Goal: Task Accomplishment & Management: Use online tool/utility

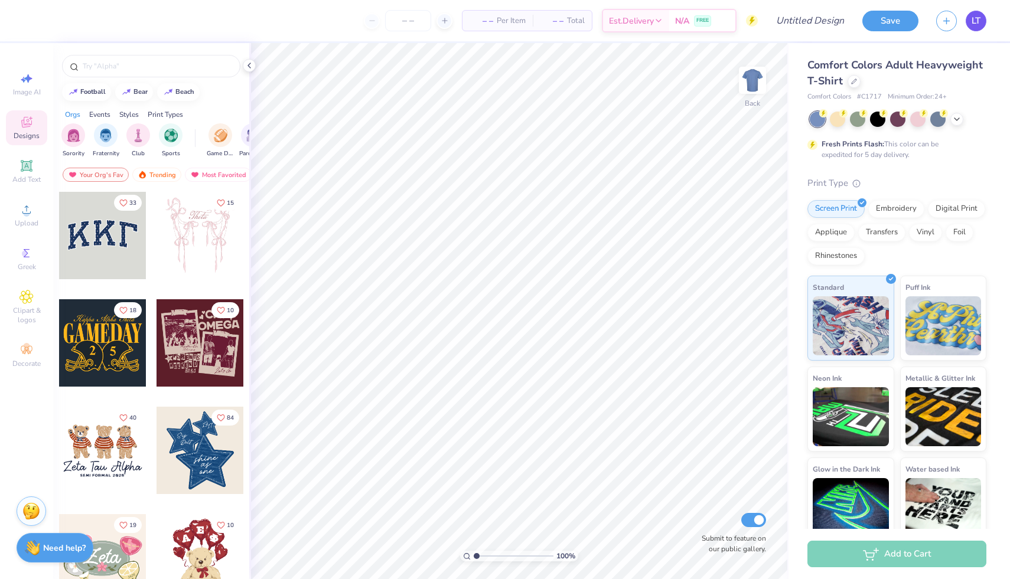
click at [983, 14] on link "LT" at bounding box center [976, 21] width 21 height 21
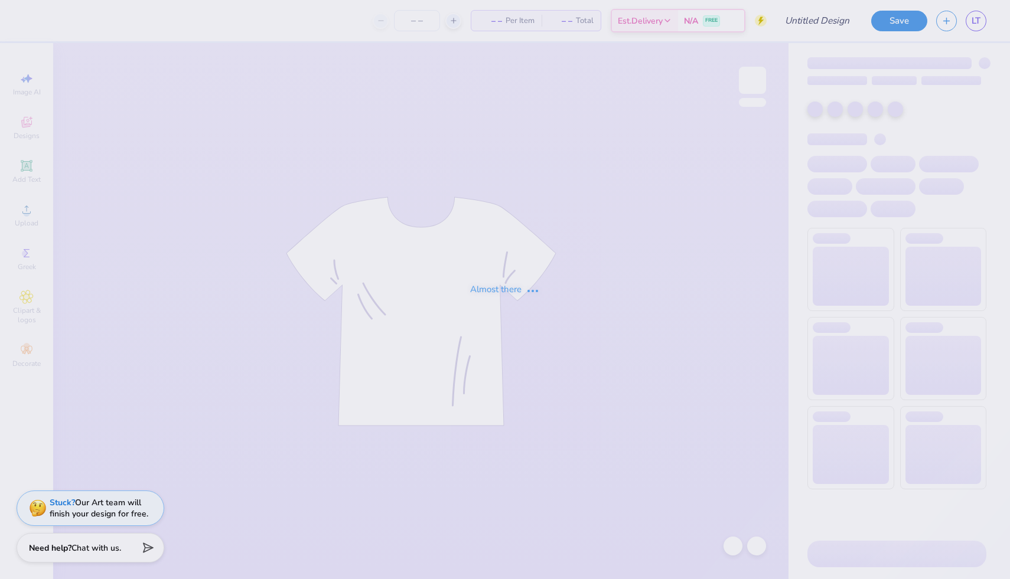
type input "BETA Parents Wknd"
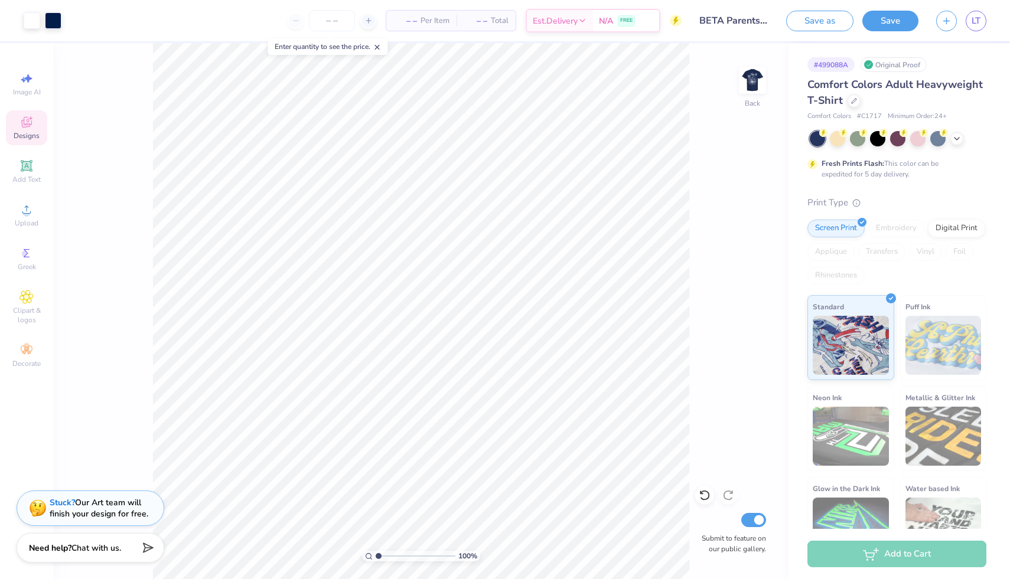
click at [30, 135] on span "Designs" at bounding box center [27, 135] width 26 height 9
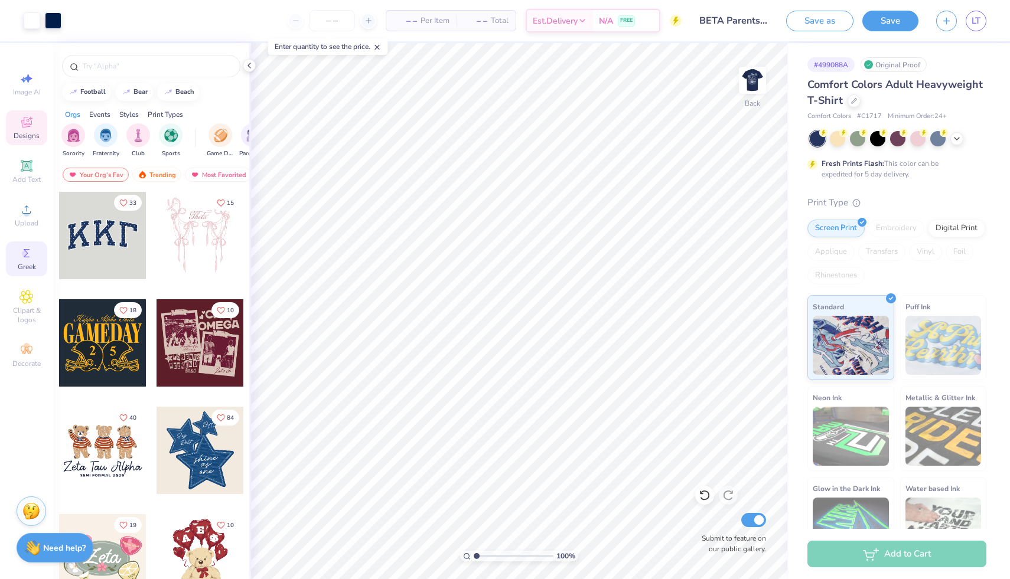
click at [31, 262] on span "Greek" at bounding box center [27, 266] width 18 height 9
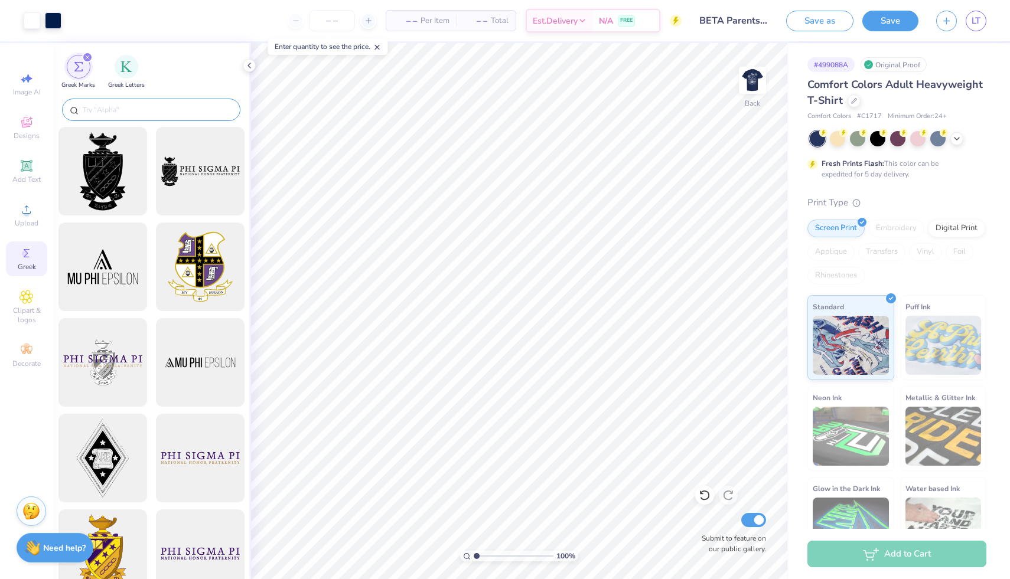
click at [171, 113] on input "text" at bounding box center [156, 110] width 151 height 12
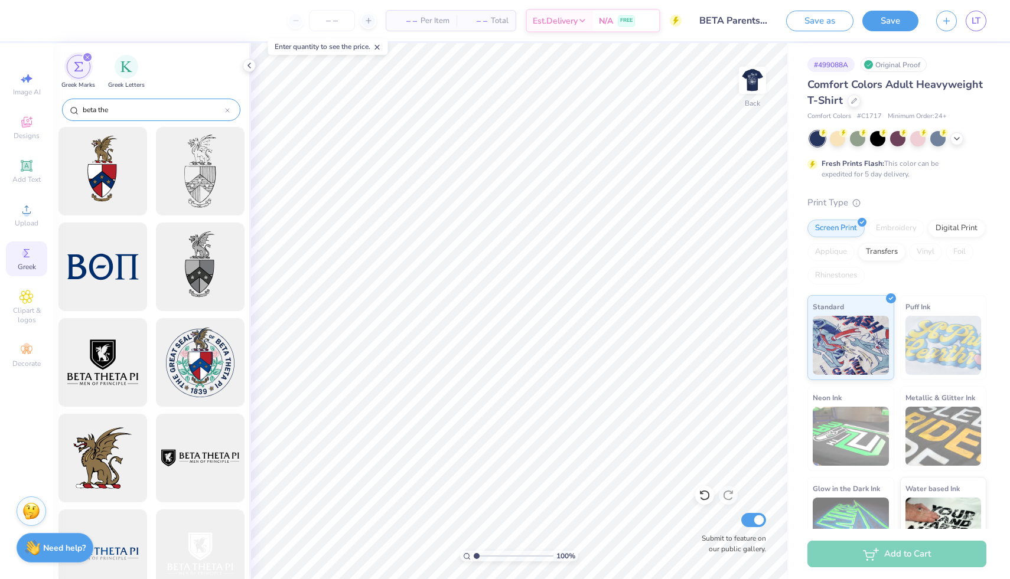
click at [172, 114] on input "beta the" at bounding box center [152, 110] width 143 height 12
type input "beta theta pi"
click at [116, 273] on div at bounding box center [102, 266] width 97 height 97
click at [955, 140] on icon at bounding box center [956, 137] width 9 height 9
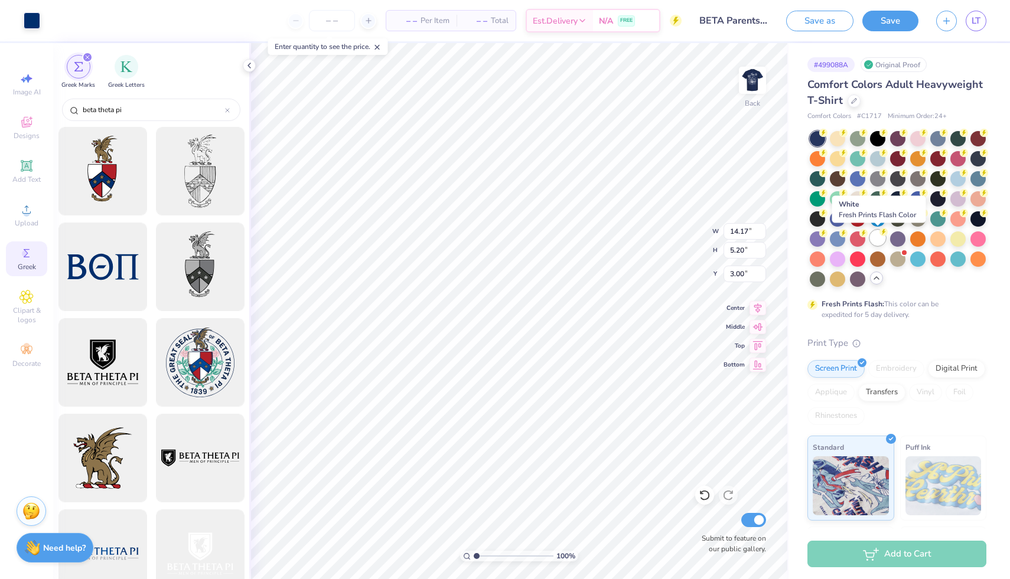
click at [873, 241] on div at bounding box center [877, 237] width 15 height 15
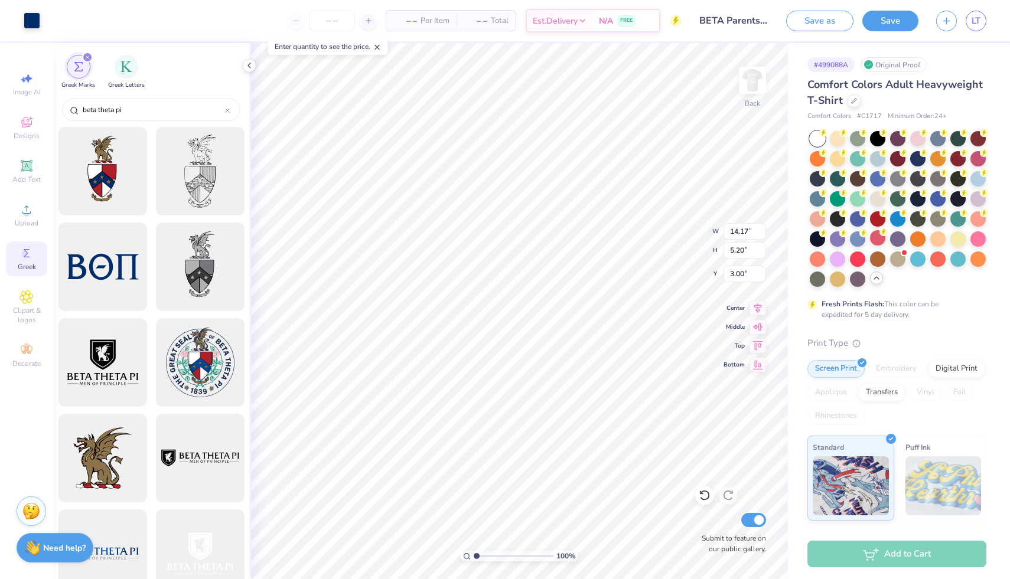
type input "3.50"
type input "1.29"
type input "3.00"
click at [754, 87] on img at bounding box center [752, 80] width 47 height 47
click at [854, 216] on div at bounding box center [857, 217] width 15 height 15
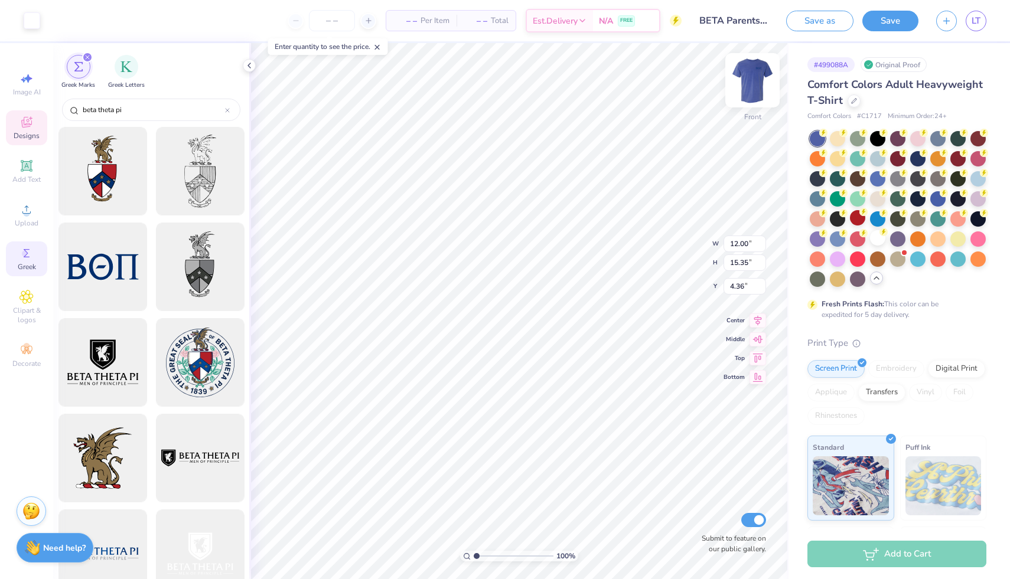
click at [739, 89] on img at bounding box center [752, 80] width 47 height 47
click at [754, 84] on img at bounding box center [752, 80] width 47 height 47
click at [755, 96] on img at bounding box center [752, 80] width 47 height 47
